Goal: Find specific page/section

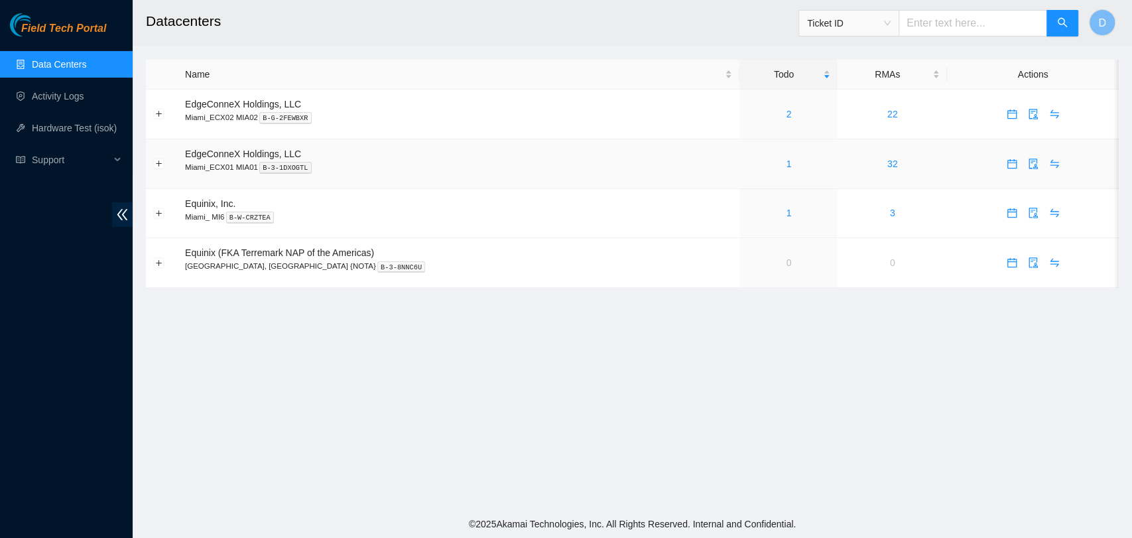
click at [756, 159] on div "1" at bounding box center [789, 164] width 84 height 15
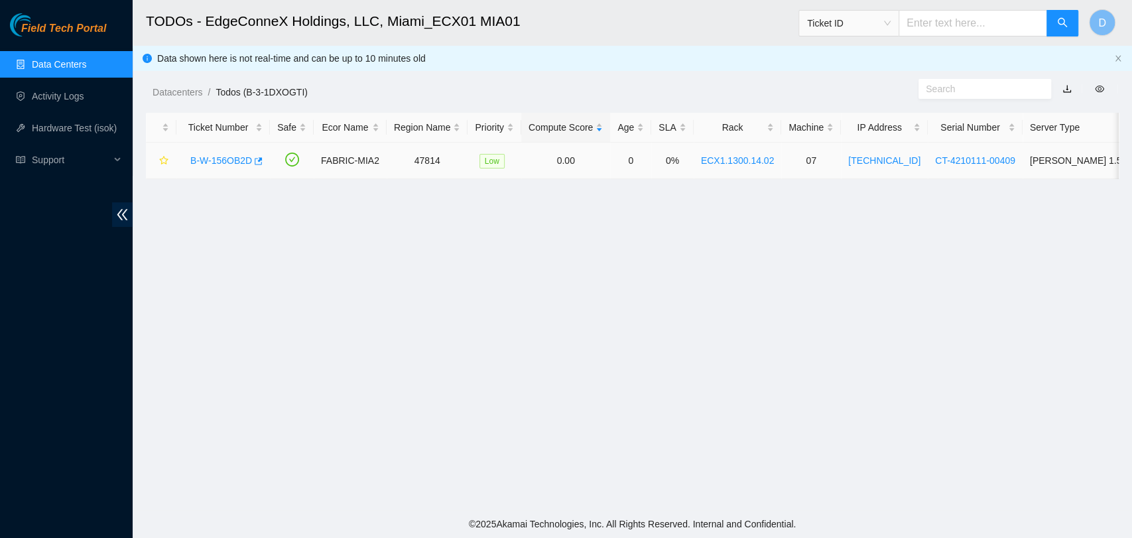
click at [213, 161] on link "B-W-156OB2D" at bounding box center [221, 160] width 62 height 11
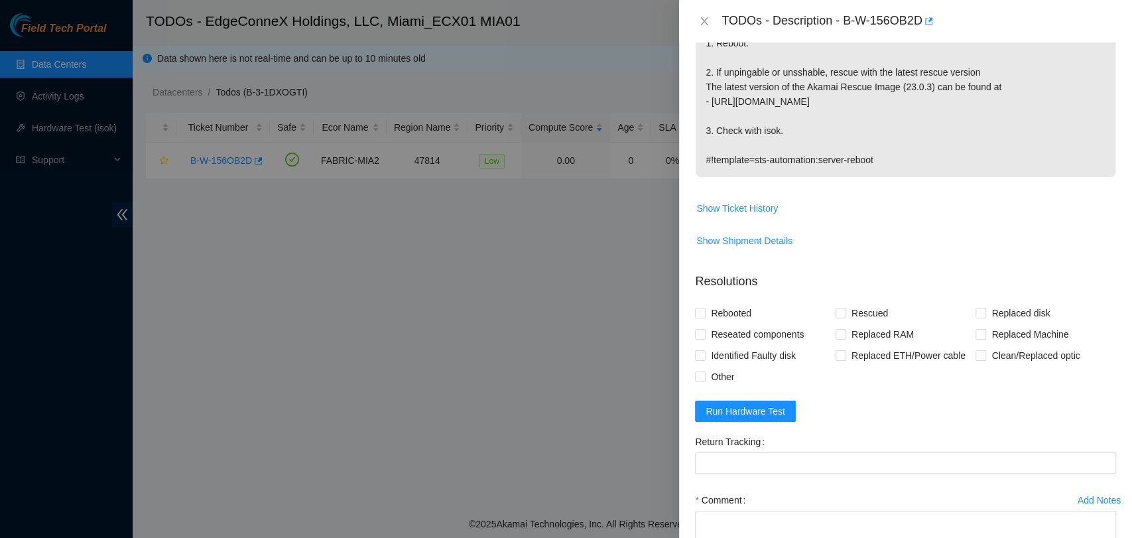
scroll to position [295, 0]
